Goal: Obtain resource: Download file/media

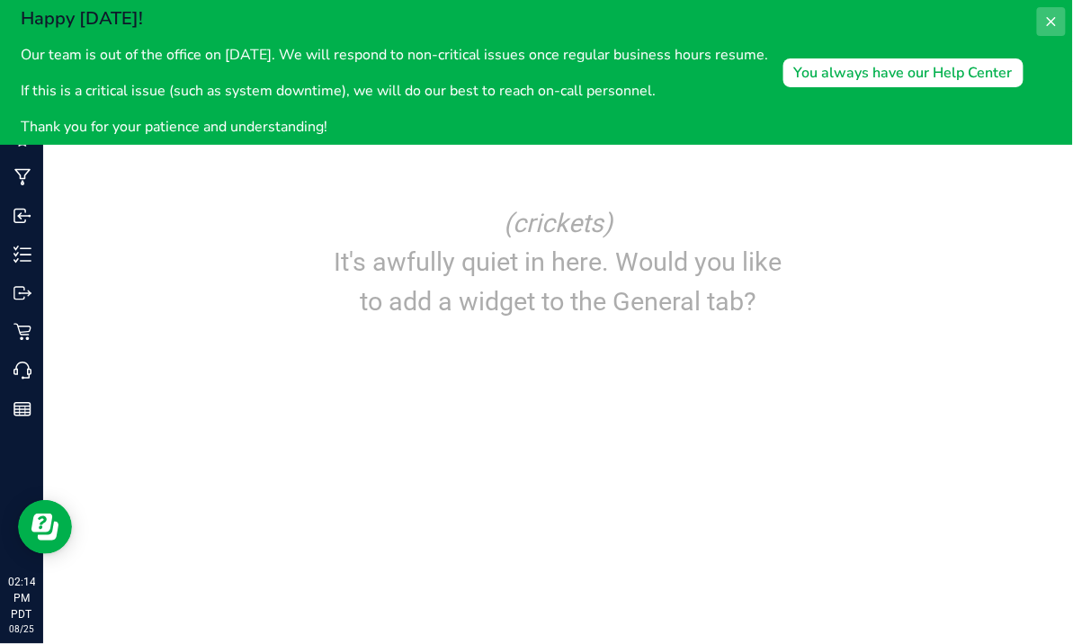
click at [1049, 19] on icon at bounding box center [1050, 21] width 9 height 9
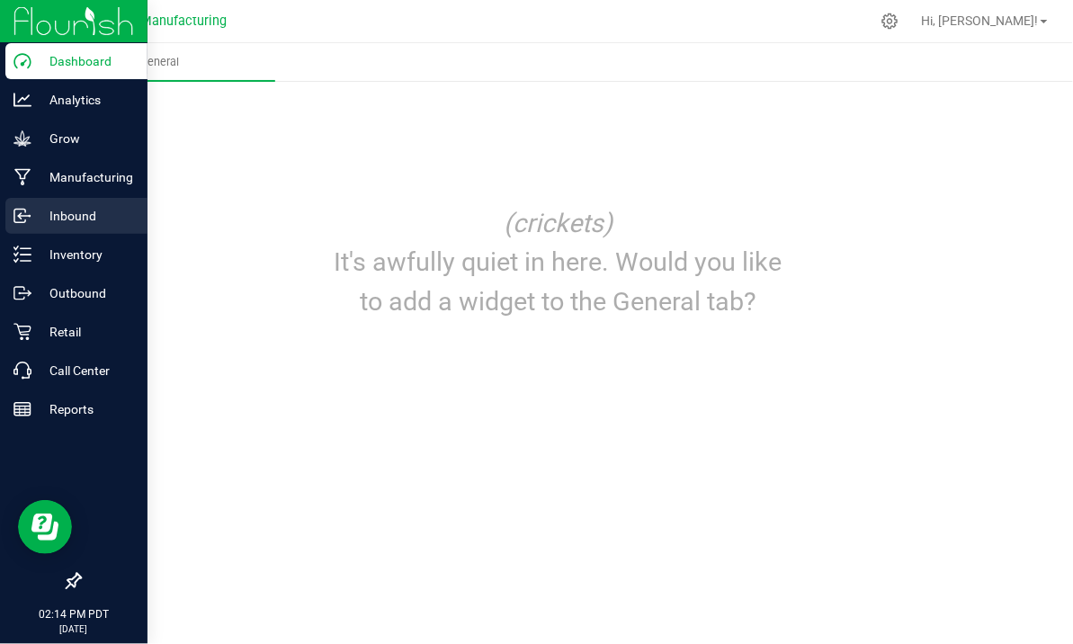
click at [63, 215] on p "Inbound" at bounding box center [85, 216] width 108 height 22
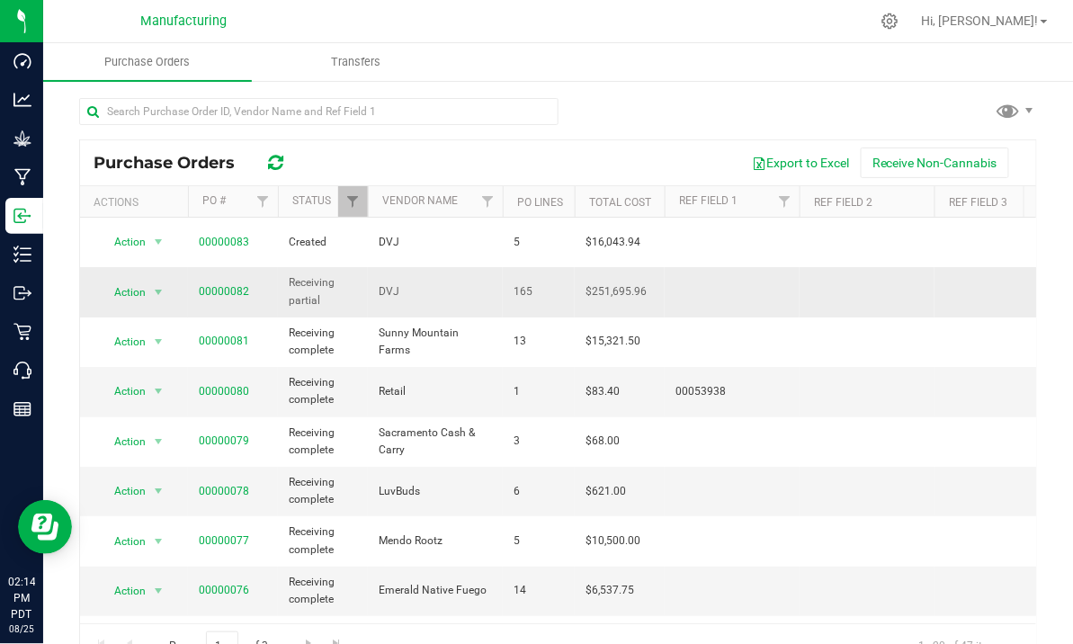
click at [413, 283] on span "DVJ" at bounding box center [435, 291] width 113 height 17
click at [219, 283] on span "00000082" at bounding box center [224, 291] width 50 height 17
click at [215, 285] on link "00000082" at bounding box center [224, 291] width 50 height 13
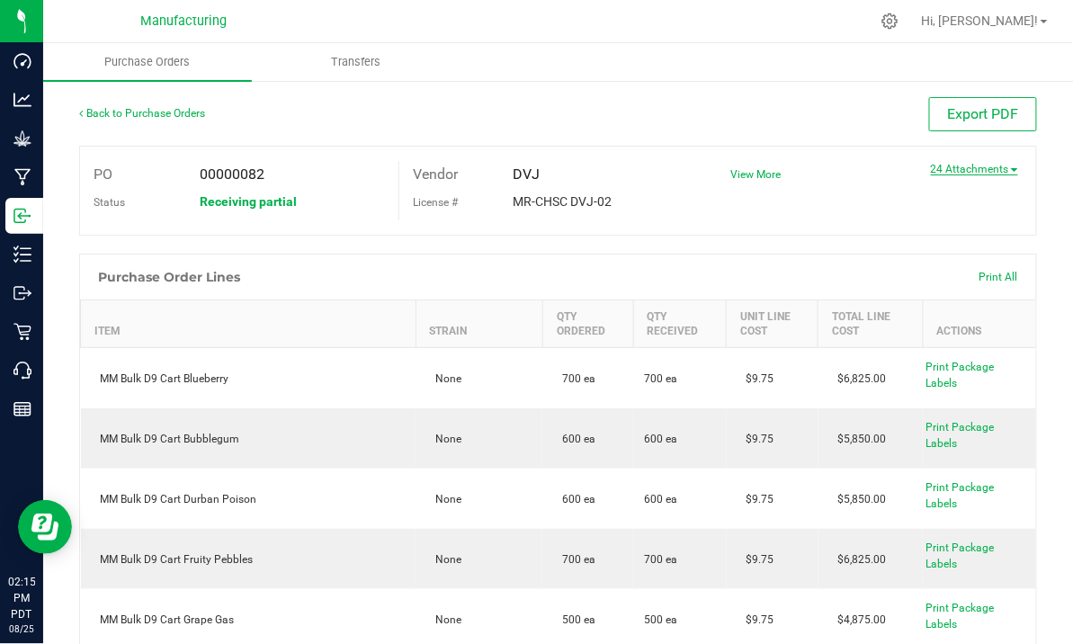
click at [1001, 163] on link "24 Attachments" at bounding box center [974, 169] width 87 height 13
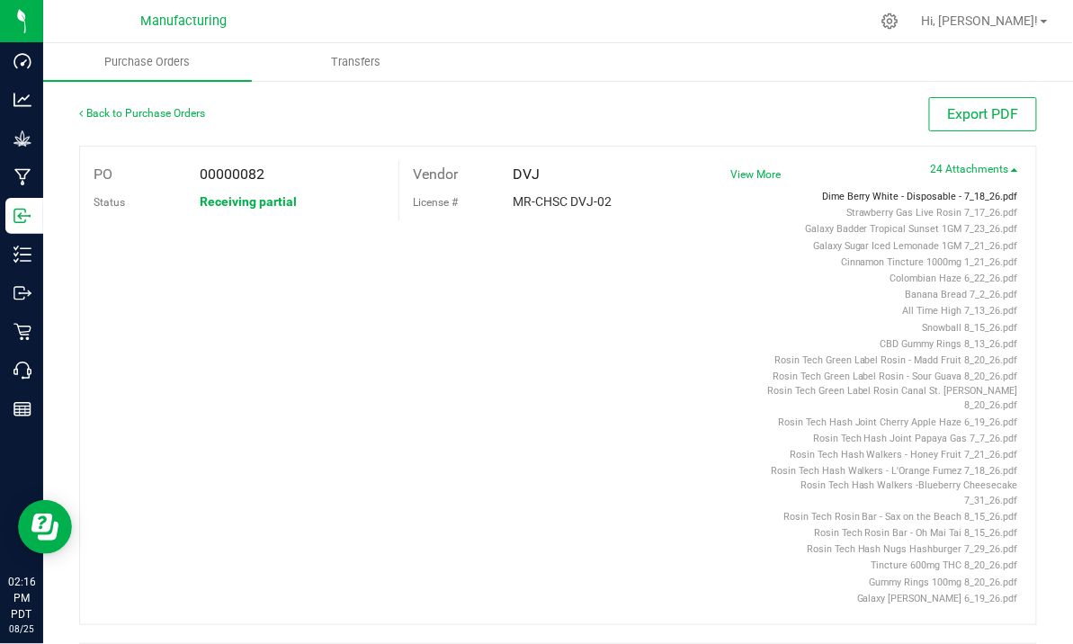
click at [919, 191] on span "Dime Berry White - Disposable - 7_18_26.pdf" at bounding box center [920, 197] width 196 height 12
click at [880, 211] on span "Strawberry Gas Live Rosin 7_17_26.pdf" at bounding box center [932, 213] width 172 height 12
click at [863, 225] on span "Galaxy Badder Tropical Sunset 1GM 7_23_26.pdf" at bounding box center [911, 229] width 213 height 12
click at [877, 241] on span "Galaxy Sugar Iced Lemonade 1GM 7_21_26.pdf" at bounding box center [915, 246] width 205 height 12
click at [903, 261] on span "Cinnamon Tincture 1000mg 1_21_26.pdf" at bounding box center [929, 262] width 177 height 12
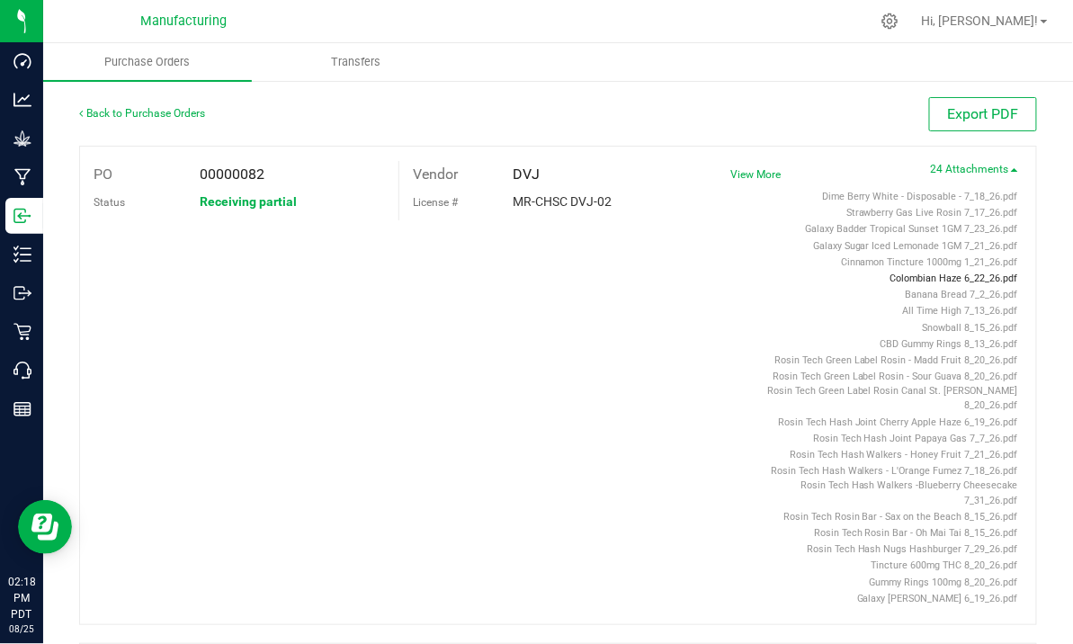
click at [912, 279] on span "Colombian Haze 6_22_26.pdf" at bounding box center [954, 278] width 128 height 12
click at [910, 291] on span "Banana Bread 7_2_26.pdf" at bounding box center [961, 295] width 112 height 12
click at [924, 308] on span "All Time High 7_13_26.pdf" at bounding box center [960, 311] width 115 height 12
click at [933, 322] on span "Snowball 8_15_26.pdf" at bounding box center [969, 328] width 95 height 12
click at [906, 338] on span "CBD Gummy Rings 8_13_26.pdf" at bounding box center [949, 344] width 138 height 12
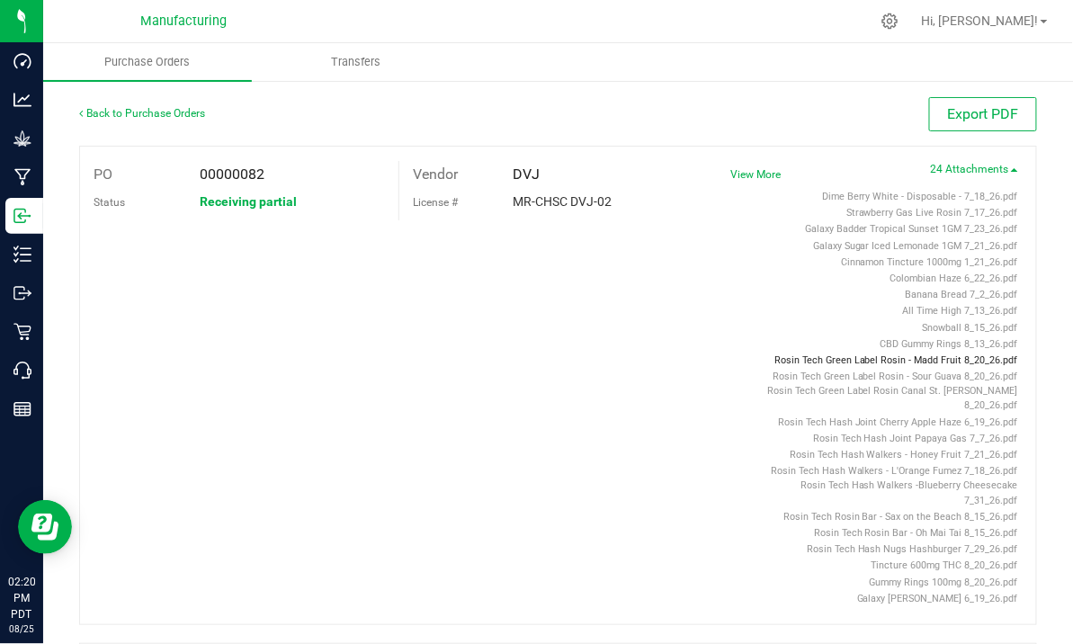
click at [933, 354] on span "Rosin Tech Green Label Rosin - Madd Fruit 8_20_26.pdf" at bounding box center [896, 360] width 244 height 12
click at [883, 370] on span "Rosin Tech Green Label Rosin - Sour Guava 8_20_26.pdf" at bounding box center [894, 376] width 245 height 12
click at [889, 390] on span "Rosin Tech Green Label Rosin Canal St. [PERSON_NAME] 8_20_26.pdf" at bounding box center [892, 398] width 251 height 26
click at [877, 416] on span "Rosin Tech Hash Joint Cherry Apple Haze 6_19_26.pdf" at bounding box center [898, 422] width 240 height 12
click at [904, 432] on span "Rosin Tech Hash Joint Papaya Gas 7_7_26.pdf" at bounding box center [915, 438] width 205 height 12
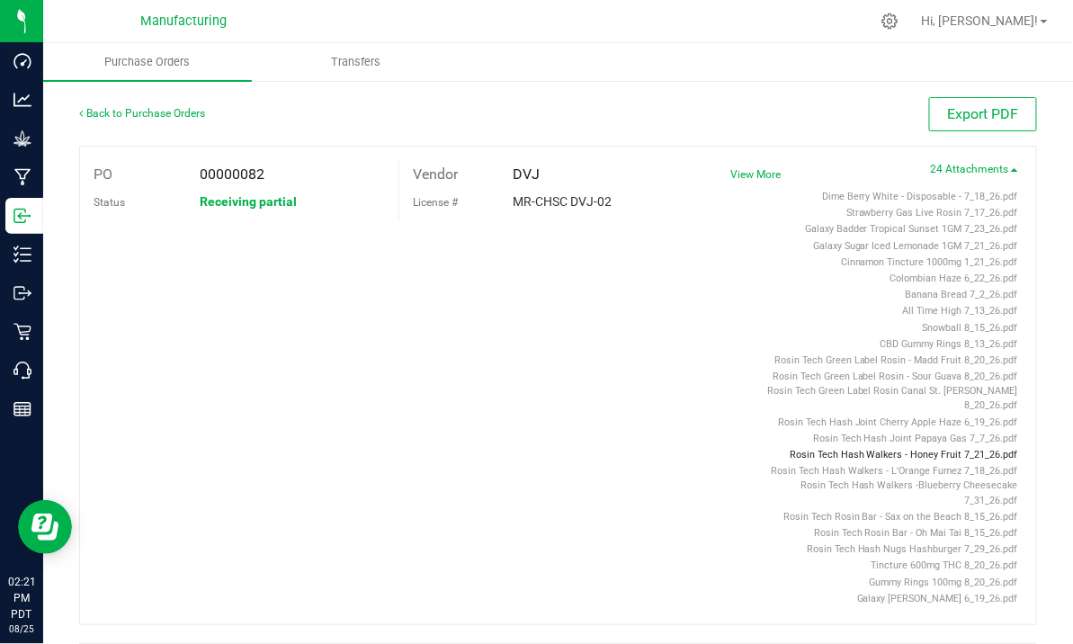
click at [866, 449] on span "Rosin Tech Hash Walkers - Honey Fruit 7_21_26.pdf" at bounding box center [903, 455] width 228 height 12
click at [877, 465] on span "Rosin Tech Hash Walkers - L'Orange Fumez 7_18_26.pdf" at bounding box center [893, 471] width 247 height 12
click at [922, 479] on span "Rosin Tech Hash Walkers -Blueberry Cheesecake 7_31_26.pdf" at bounding box center [909, 492] width 218 height 26
click at [845, 511] on span "Rosin Tech Rosin Bar - Sax on the Beach 8_15_26.pdf" at bounding box center [900, 517] width 235 height 12
click at [907, 527] on span "Rosin Tech Rosin Bar - Oh Mai Tai 8_15_26.pdf" at bounding box center [916, 533] width 204 height 12
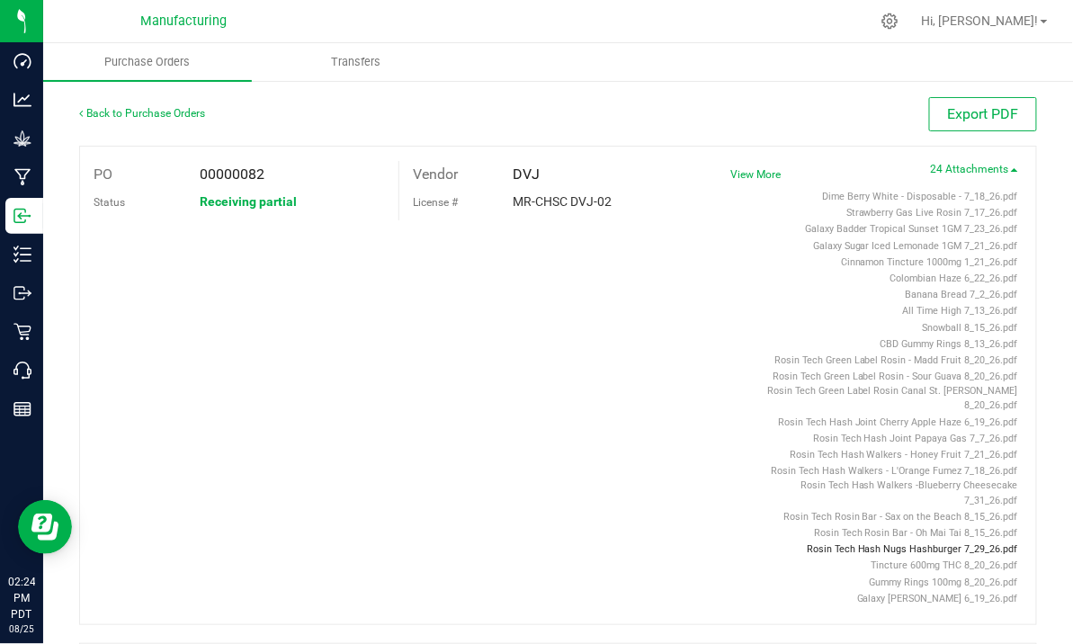
click at [891, 543] on span "Rosin Tech Hash Nugs Hashburger 7_29_26.pdf" at bounding box center [911, 549] width 211 height 12
click at [908, 559] on span "Tincture 600mg THC 8_20_26.pdf" at bounding box center [944, 565] width 147 height 12
click at [932, 576] on span "Gummy Rings 100mg 8_20_26.pdf" at bounding box center [943, 582] width 148 height 12
click at [914, 592] on span "Galaxy [PERSON_NAME] 6_19_26.pdf" at bounding box center [937, 598] width 161 height 12
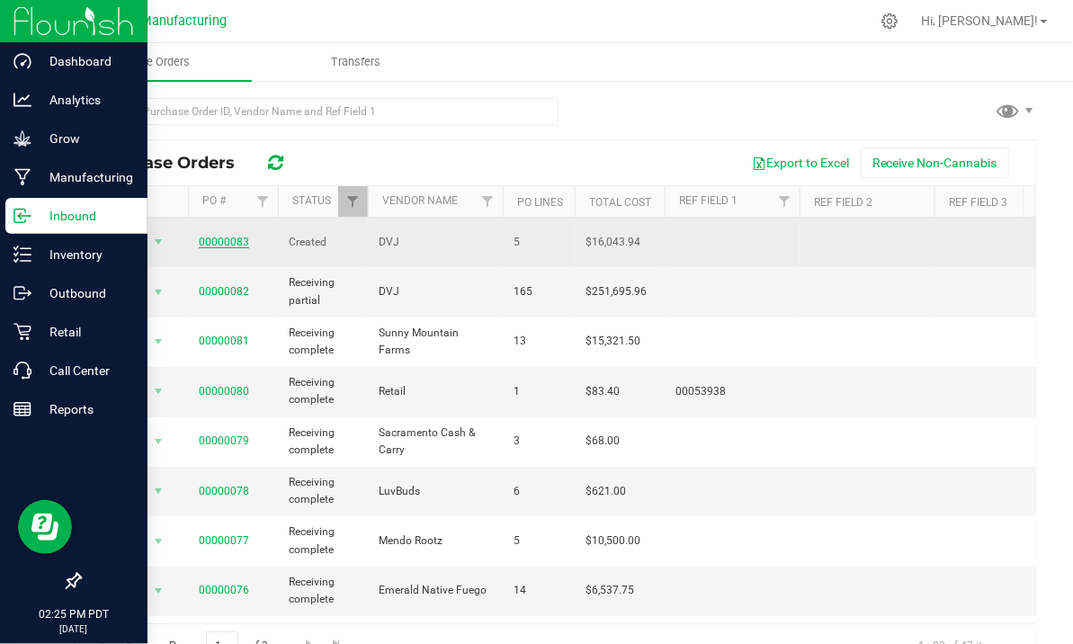
click at [233, 236] on link "00000083" at bounding box center [224, 242] width 50 height 13
